Goal: Task Accomplishment & Management: Manage account settings

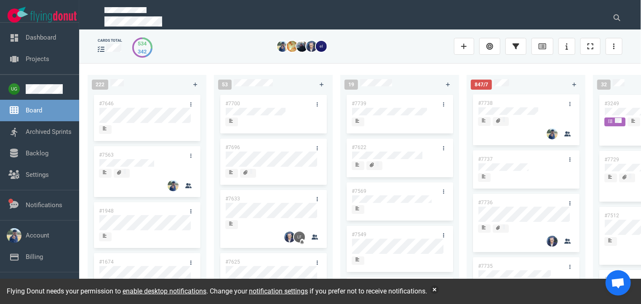
scroll to position [65, 0]
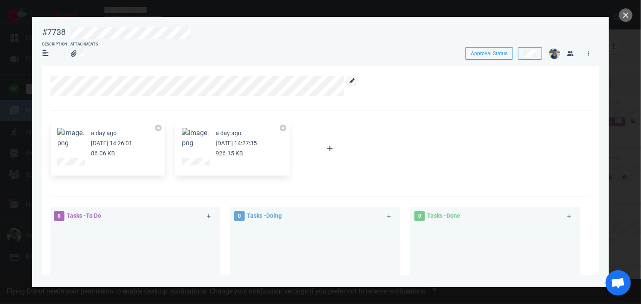
click at [350, 82] on icon at bounding box center [352, 80] width 5 height 5
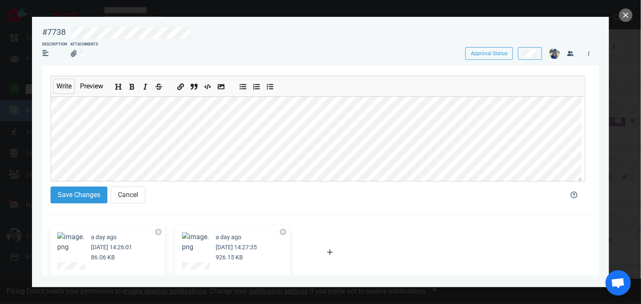
click at [76, 209] on div "Write Preview Save Changes Cancel" at bounding box center [321, 141] width 540 height 150
click at [83, 196] on button "Save Changes" at bounding box center [79, 195] width 57 height 17
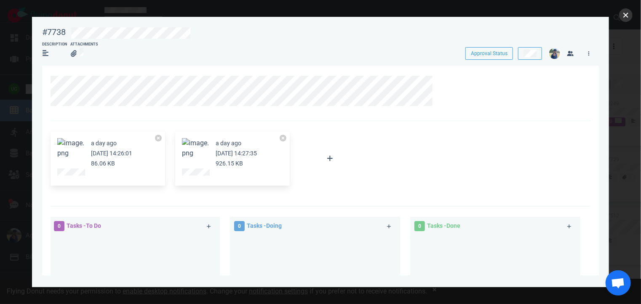
click at [625, 17] on button "close" at bounding box center [625, 14] width 13 height 13
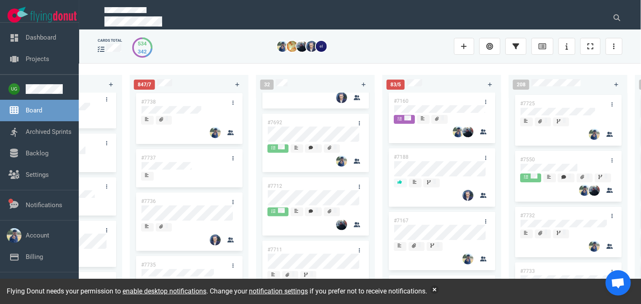
scroll to position [497, 0]
